Goal: Transaction & Acquisition: Purchase product/service

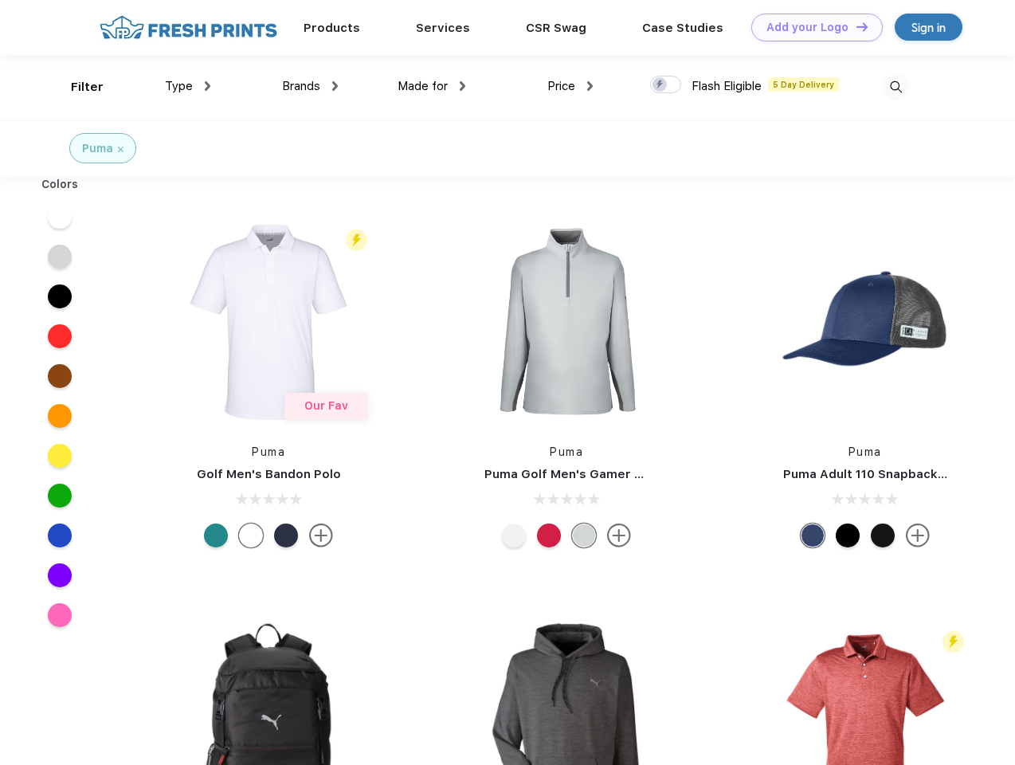
scroll to position [1, 0]
click at [811, 27] on link "Add your Logo Design Tool" at bounding box center [816, 28] width 131 height 28
click at [0, 0] on div "Design Tool" at bounding box center [0, 0] width 0 height 0
click at [855, 26] on link "Add your Logo Design Tool" at bounding box center [816, 28] width 131 height 28
click at [76, 87] on div "Filter" at bounding box center [87, 87] width 33 height 18
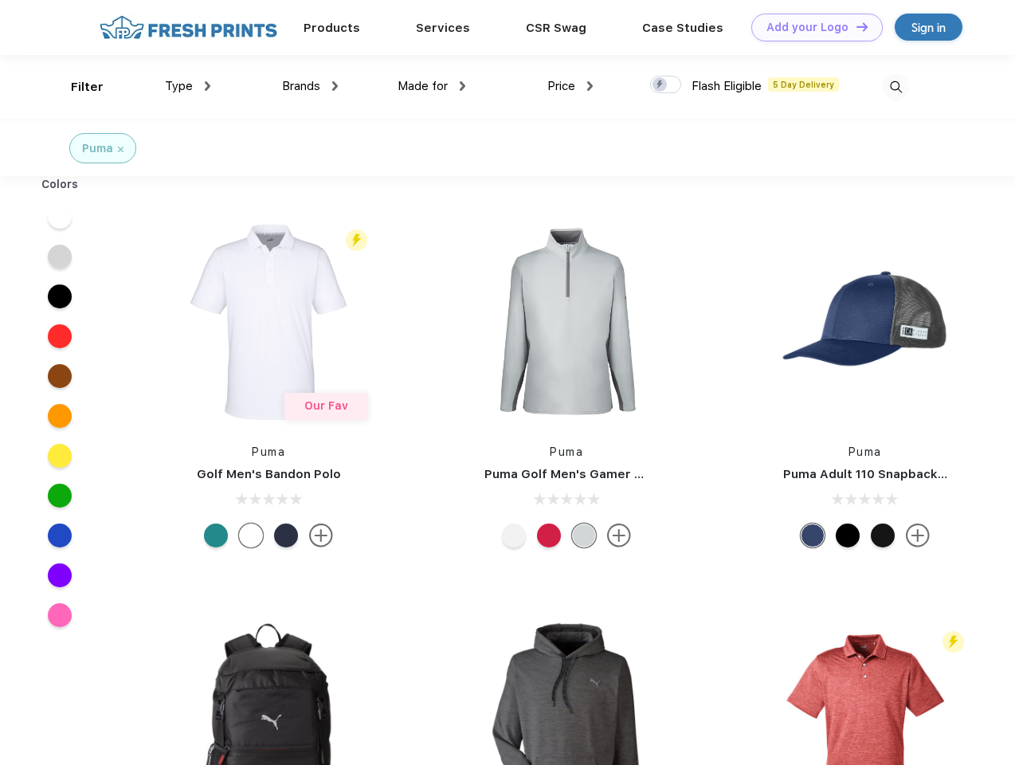
click at [188, 86] on span "Type" at bounding box center [179, 86] width 28 height 14
click at [310, 86] on span "Brands" at bounding box center [301, 86] width 38 height 14
click at [432, 86] on span "Made for" at bounding box center [422, 86] width 50 height 14
click at [570, 86] on span "Price" at bounding box center [561, 86] width 28 height 14
click at [666, 85] on div at bounding box center [665, 85] width 31 height 18
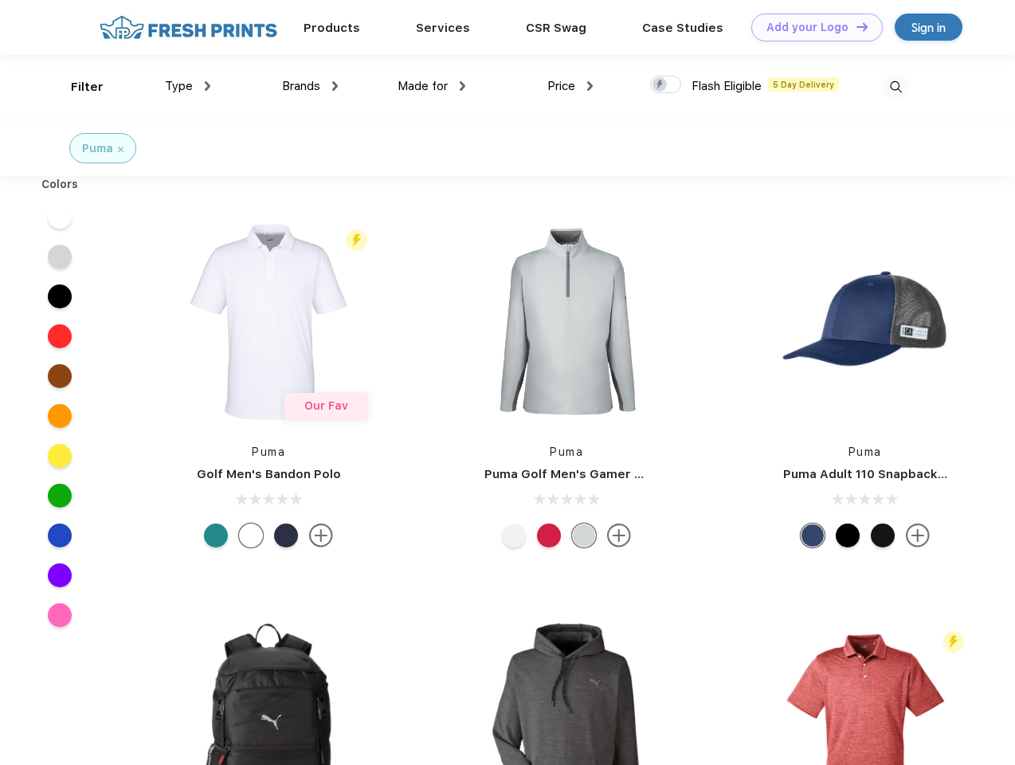
click at [660, 85] on input "checkbox" at bounding box center [655, 80] width 10 height 10
click at [895, 87] on img at bounding box center [896, 87] width 26 height 26
